Goal: Transaction & Acquisition: Book appointment/travel/reservation

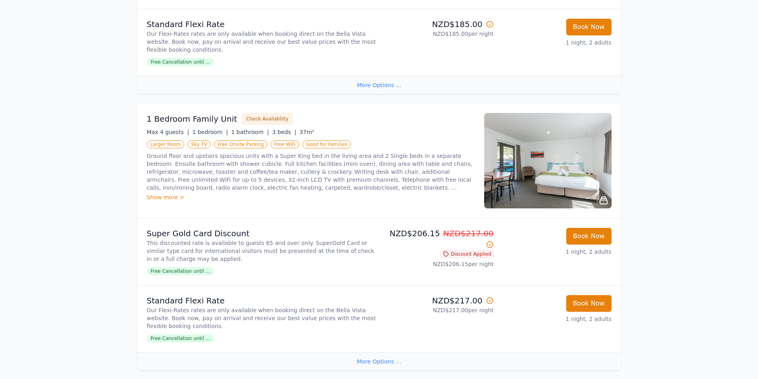
scroll to position [916, 0]
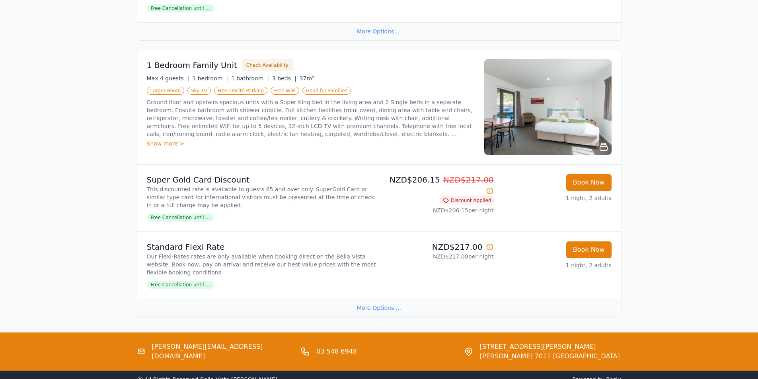
click at [374, 309] on div "More Options ..." at bounding box center [379, 308] width 484 height 18
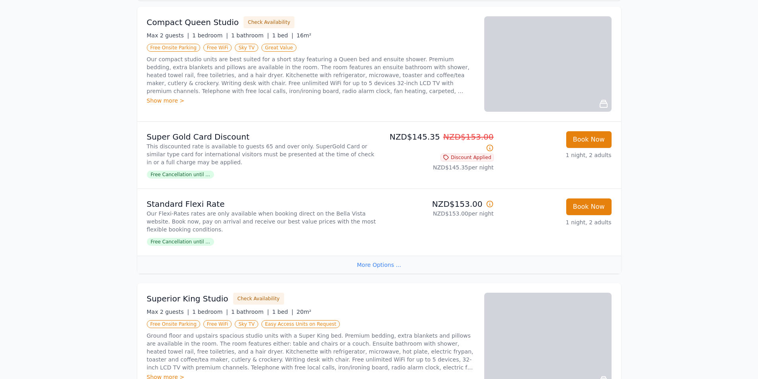
scroll to position [0, 0]
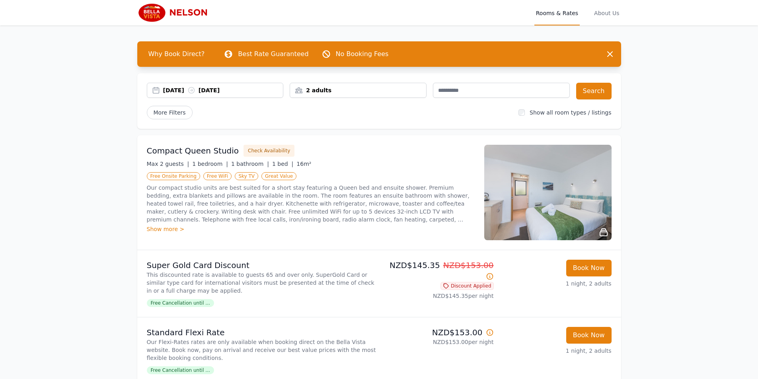
click at [362, 94] on div "2 adults" at bounding box center [358, 90] width 136 height 8
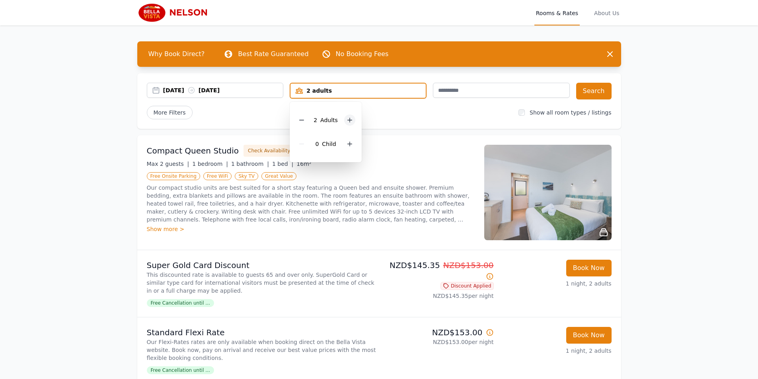
click at [350, 117] on icon at bounding box center [350, 120] width 6 height 6
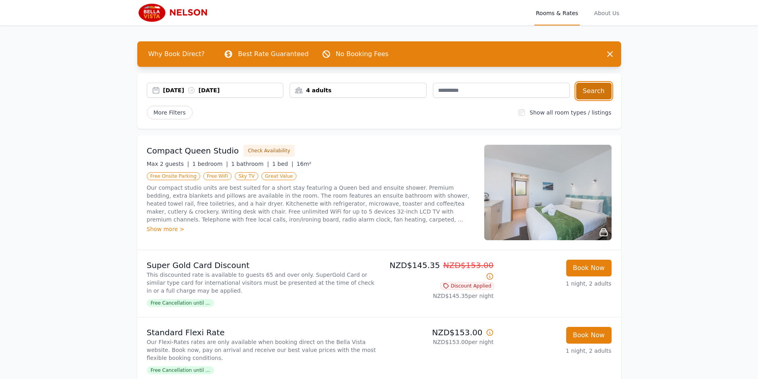
click at [592, 95] on button "Search" at bounding box center [594, 91] width 35 height 17
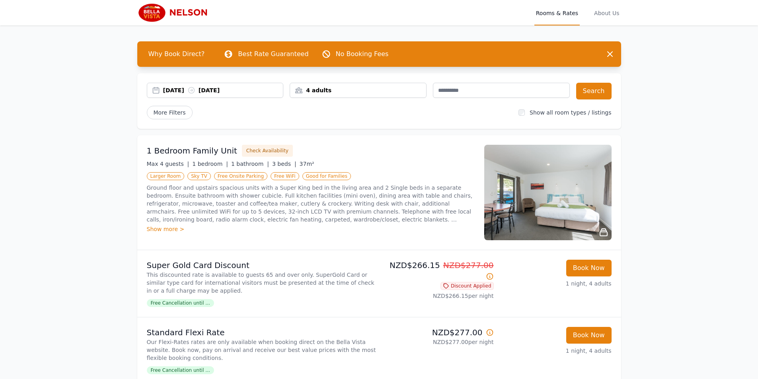
click at [565, 218] on img at bounding box center [548, 193] width 127 height 96
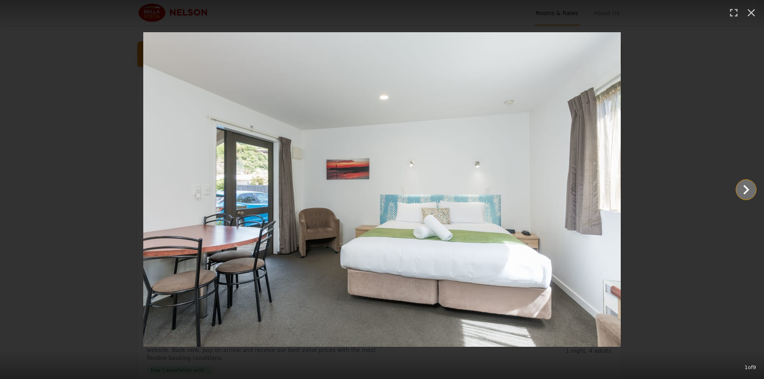
click at [745, 192] on icon "Show slide 2 of 9" at bounding box center [746, 189] width 19 height 19
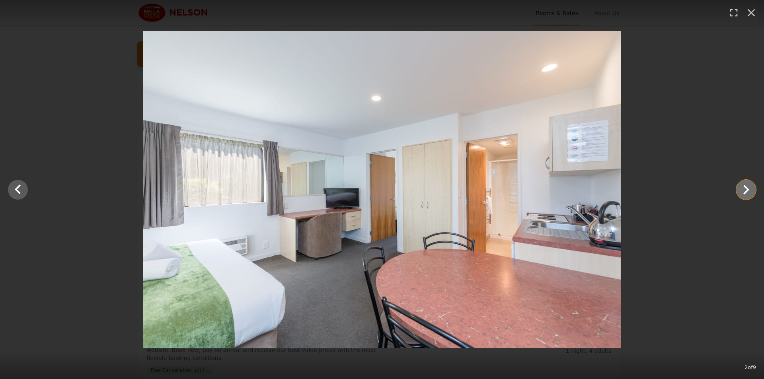
click at [745, 192] on icon "Show slide 3 of 9" at bounding box center [746, 189] width 19 height 19
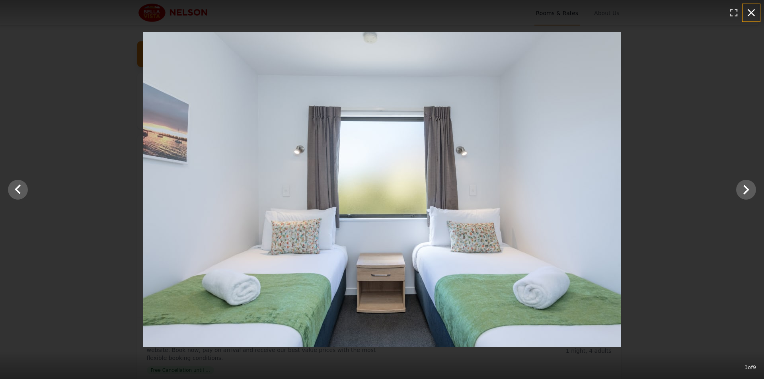
click at [755, 13] on icon "button" at bounding box center [751, 12] width 13 height 13
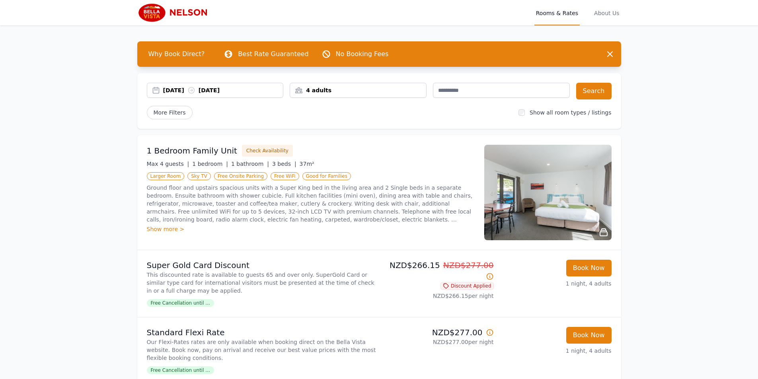
click at [154, 14] on img at bounding box center [175, 12] width 76 height 19
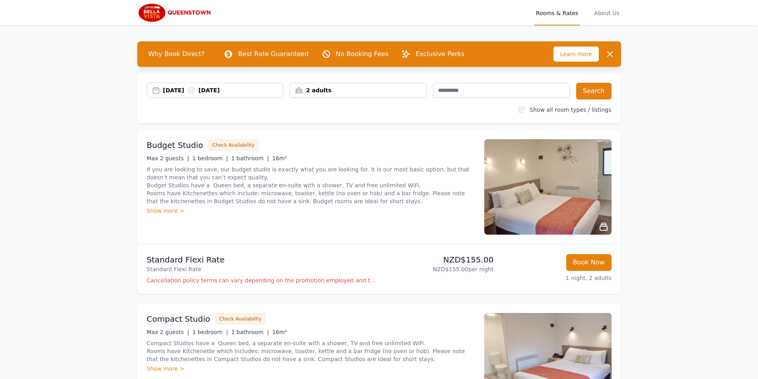
click at [379, 92] on div "2 adults" at bounding box center [358, 90] width 136 height 8
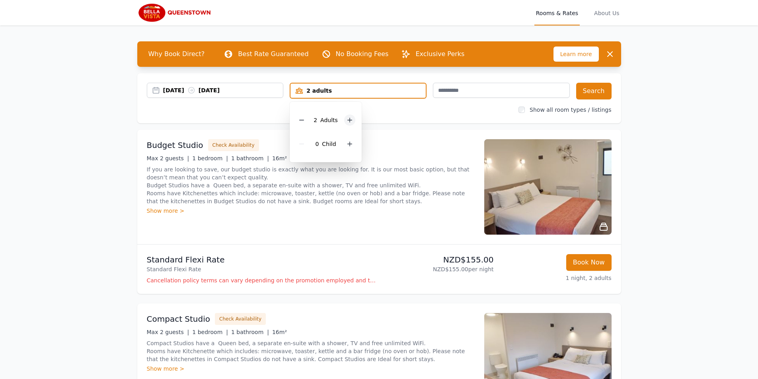
click at [352, 120] on icon at bounding box center [350, 120] width 6 height 6
click at [350, 120] on icon at bounding box center [350, 120] width 4 height 4
click at [594, 93] on button "Search" at bounding box center [594, 91] width 35 height 17
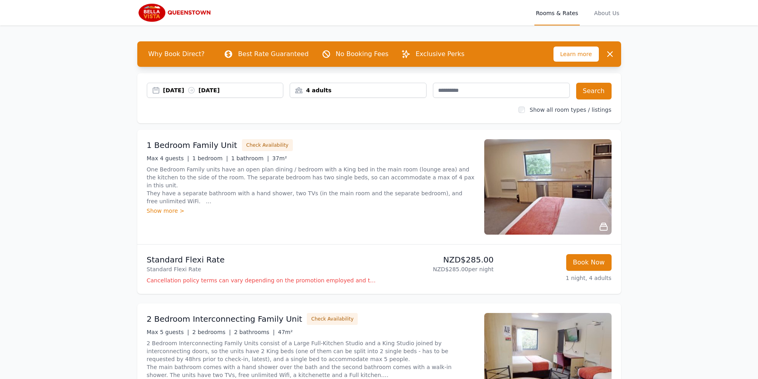
click at [152, 14] on img at bounding box center [175, 12] width 76 height 19
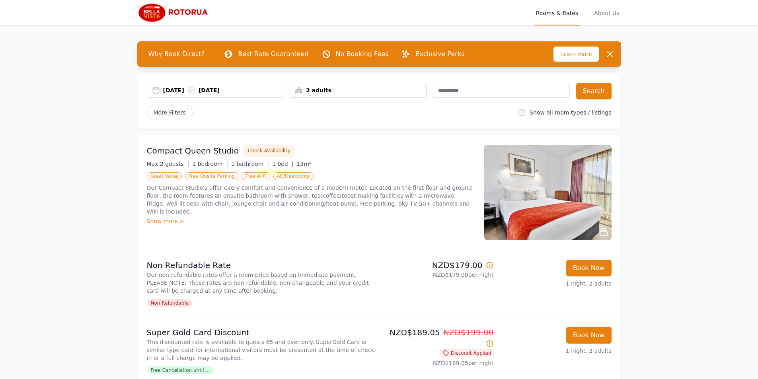
click at [396, 87] on div "2 adults" at bounding box center [358, 90] width 136 height 8
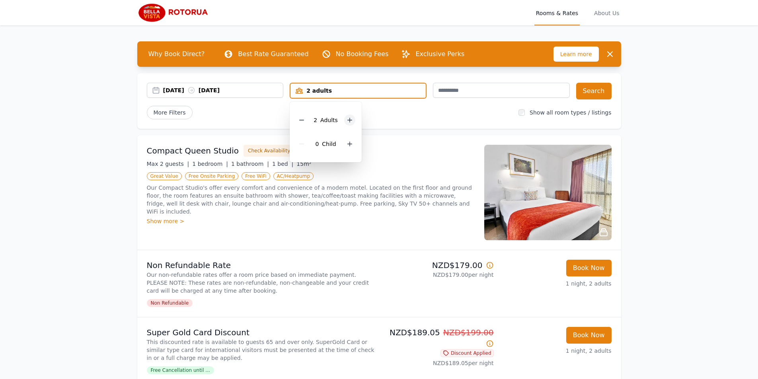
click at [347, 120] on icon at bounding box center [350, 120] width 6 height 6
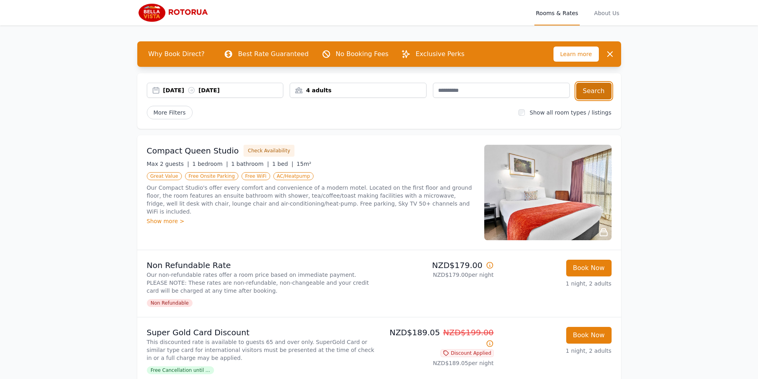
click at [586, 91] on button "Search" at bounding box center [594, 91] width 35 height 17
